Goal: Task Accomplishment & Management: Manage account settings

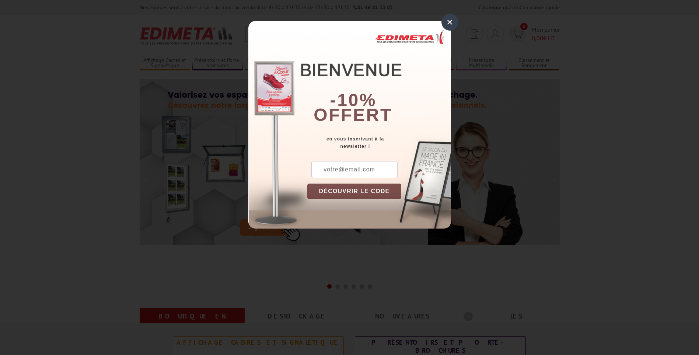
click at [452, 23] on div "×" at bounding box center [450, 22] width 17 height 17
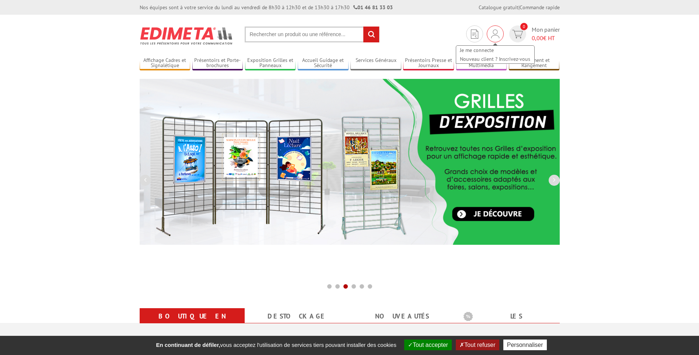
click at [494, 35] on img at bounding box center [495, 33] width 8 height 9
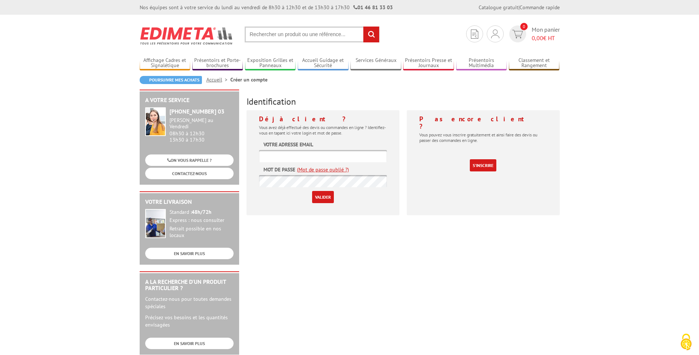
click at [325, 155] on input "text" at bounding box center [323, 156] width 128 height 12
type input "[EMAIL_ADDRESS][DOMAIN_NAME]"
click at [319, 195] on input "Valider" at bounding box center [323, 197] width 22 height 12
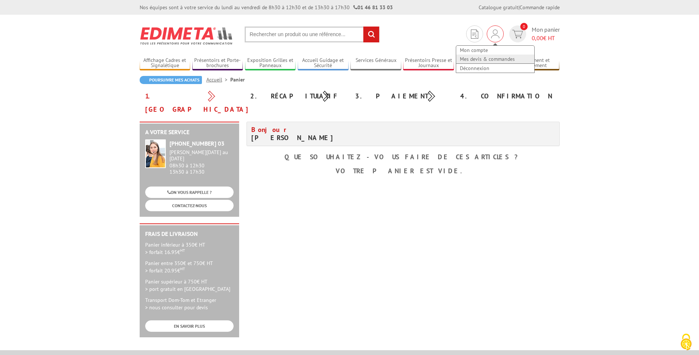
click at [486, 59] on link "Mes devis & commandes" at bounding box center [495, 59] width 78 height 9
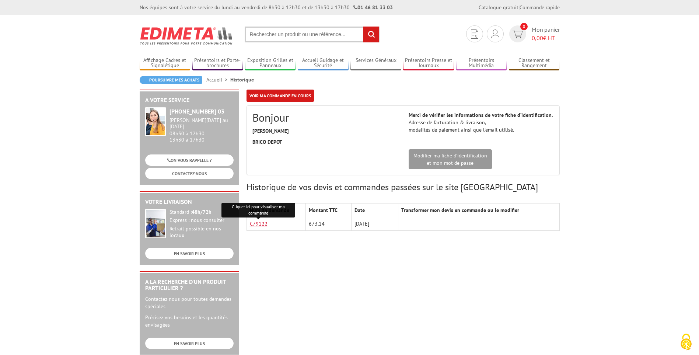
click at [260, 225] on link "C79122" at bounding box center [259, 223] width 18 height 7
click at [390, 262] on div "A votre service +33 (0)1 46 81 33 03 Du Lundi au Vendredi 08h30 à 12h30 13h30 à…" at bounding box center [350, 286] width 428 height 393
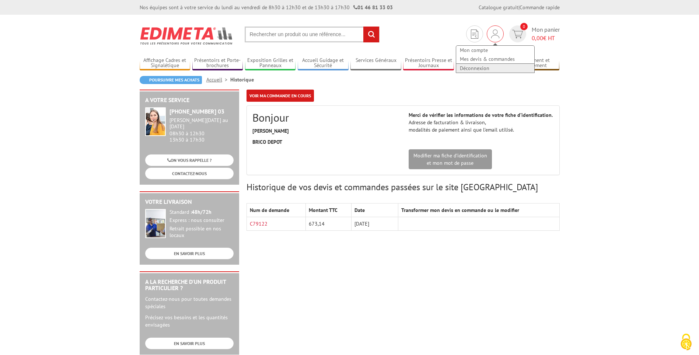
click at [476, 66] on link "Déconnexion" at bounding box center [495, 68] width 78 height 9
